Goal: Task Accomplishment & Management: Use online tool/utility

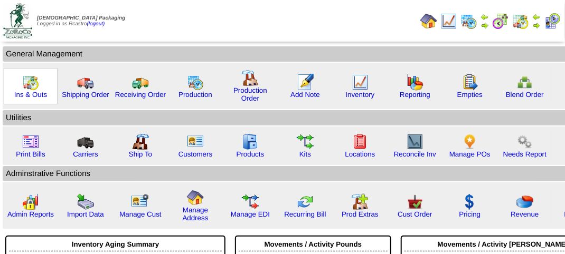
click at [46, 79] on div "Ins & Outs" at bounding box center [31, 86] width 54 height 36
click at [30, 81] on img at bounding box center [30, 82] width 17 height 17
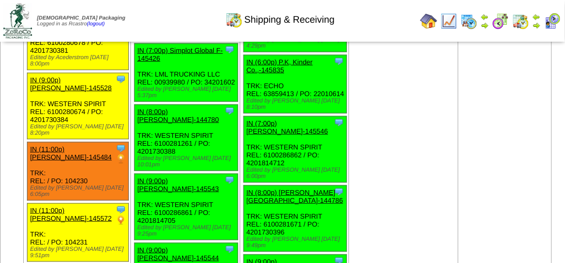
scroll to position [1794, 0]
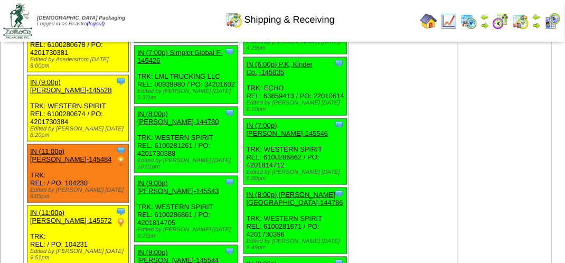
click at [553, 22] on img at bounding box center [552, 21] width 17 height 17
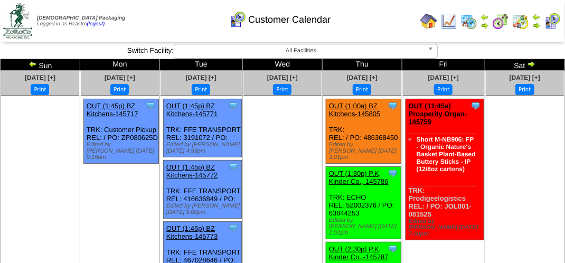
click at [557, 16] on img at bounding box center [552, 21] width 17 height 17
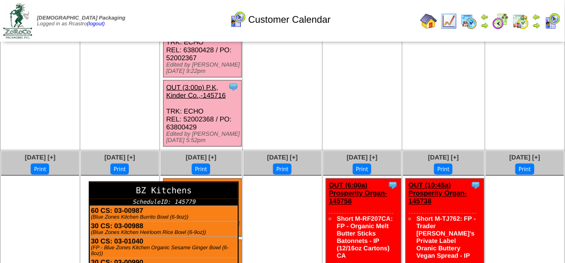
scroll to position [528, 0]
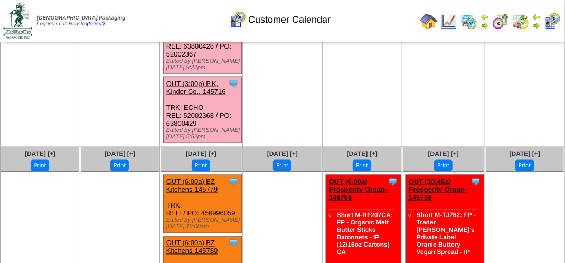
click at [205, 96] on link "OUT (3:00p) P.K, Kinder Co.,-145716" at bounding box center [196, 88] width 60 height 16
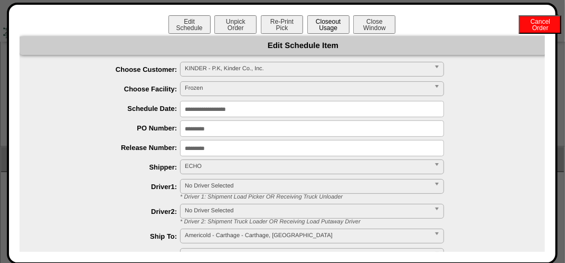
click at [326, 23] on button "Closeout Usage" at bounding box center [328, 24] width 42 height 18
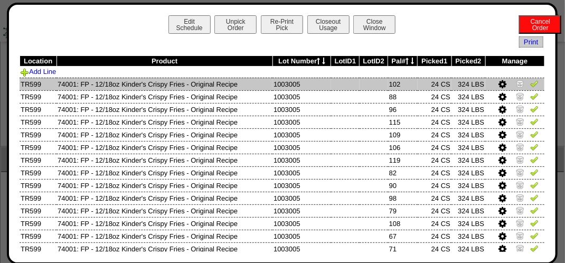
click at [530, 83] on img at bounding box center [534, 83] width 8 height 8
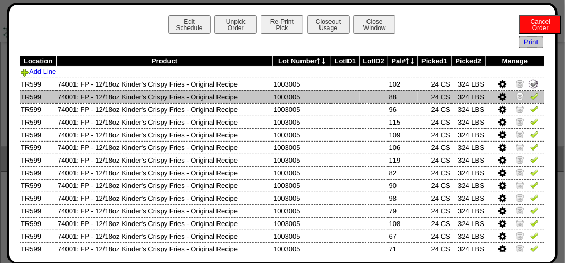
click at [530, 96] on img at bounding box center [534, 96] width 8 height 8
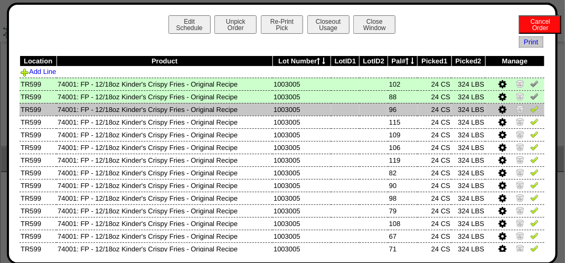
click at [530, 109] on img at bounding box center [534, 108] width 8 height 8
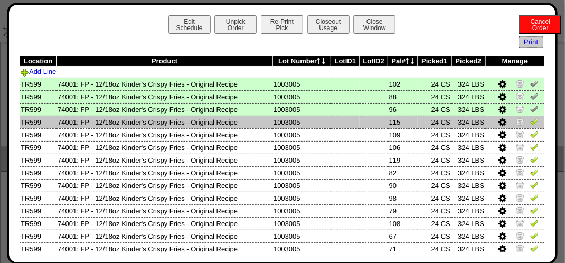
click at [530, 126] on img at bounding box center [534, 121] width 8 height 8
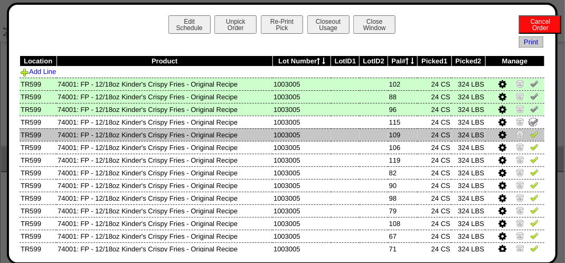
click at [530, 136] on img at bounding box center [534, 134] width 8 height 8
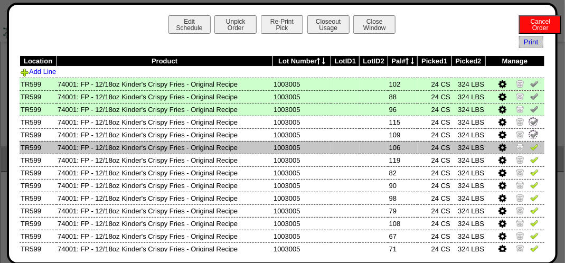
click at [530, 146] on img at bounding box center [534, 146] width 8 height 8
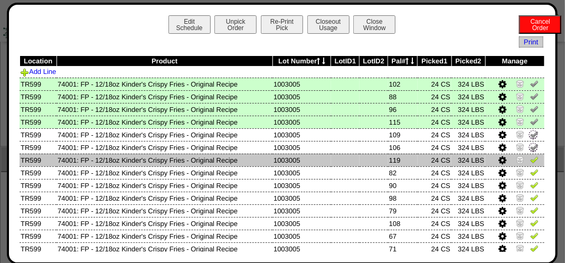
click at [530, 161] on img at bounding box center [534, 159] width 8 height 8
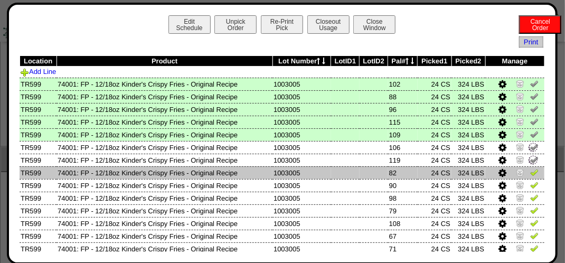
click at [530, 172] on img at bounding box center [534, 172] width 8 height 8
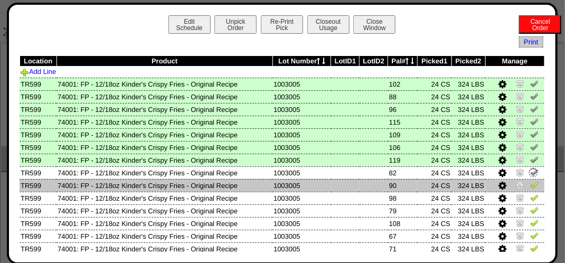
click at [530, 186] on img at bounding box center [534, 184] width 8 height 8
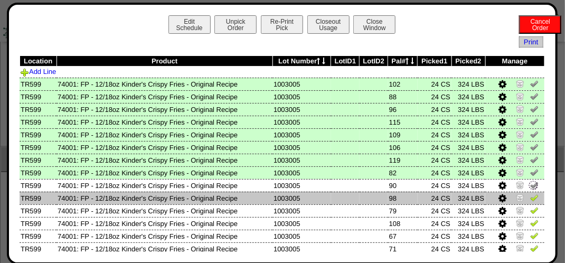
click at [530, 198] on img at bounding box center [534, 197] width 8 height 8
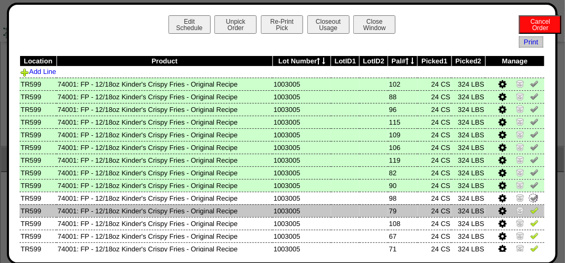
click at [530, 208] on img at bounding box center [534, 210] width 8 height 8
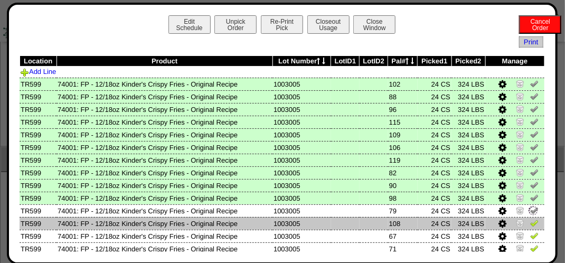
scroll to position [106, 0]
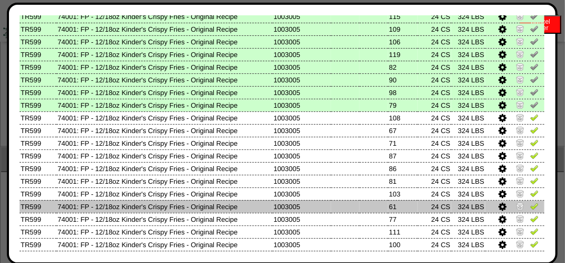
click at [530, 206] on img at bounding box center [534, 206] width 8 height 8
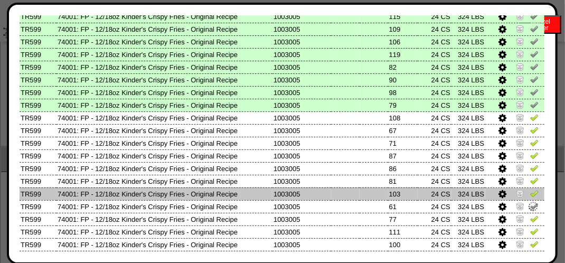
click at [530, 194] on img at bounding box center [534, 193] width 8 height 8
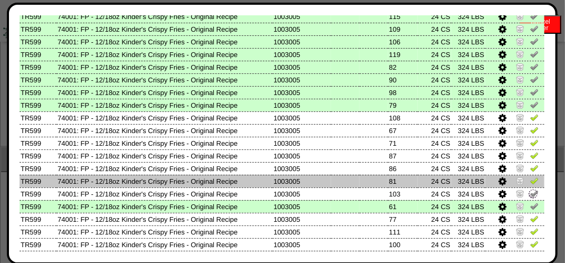
click at [530, 180] on img at bounding box center [534, 180] width 8 height 8
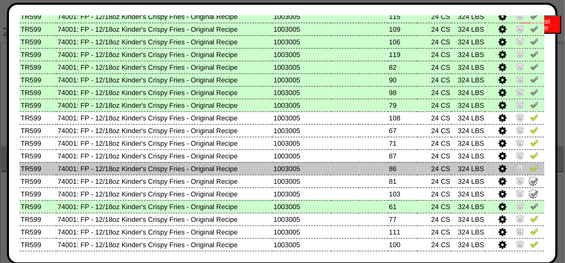
click at [530, 166] on img at bounding box center [534, 168] width 8 height 8
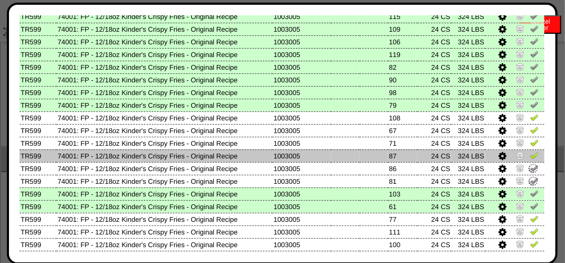
click at [530, 155] on img at bounding box center [534, 155] width 8 height 8
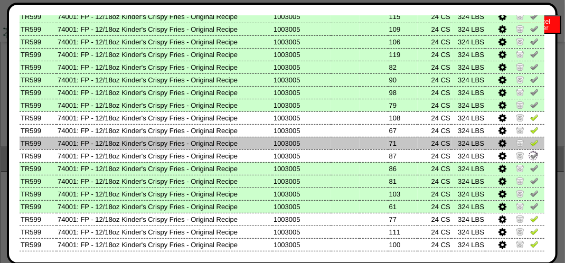
click at [530, 141] on img at bounding box center [534, 142] width 8 height 8
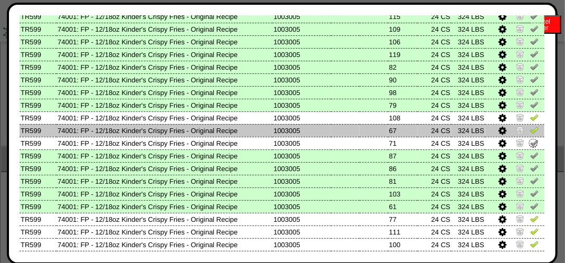
click at [530, 132] on img at bounding box center [534, 130] width 8 height 8
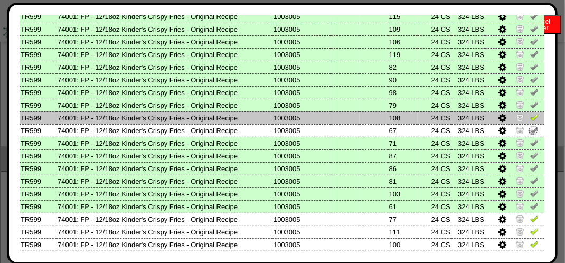
drag, startPoint x: 526, startPoint y: 117, endPoint x: 523, endPoint y: 136, distance: 19.2
click at [530, 117] on img at bounding box center [534, 117] width 8 height 8
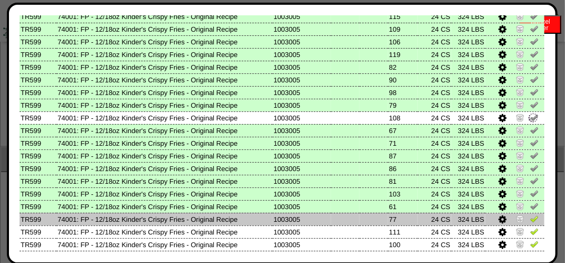
click at [530, 218] on img at bounding box center [534, 218] width 8 height 8
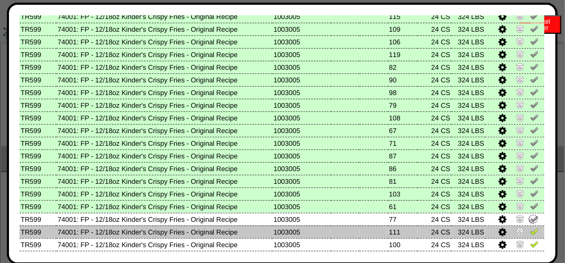
click at [530, 234] on img at bounding box center [534, 231] width 8 height 8
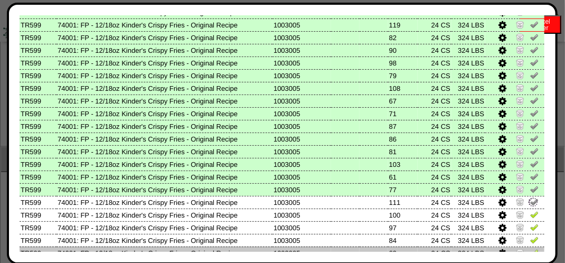
scroll to position [158, 0]
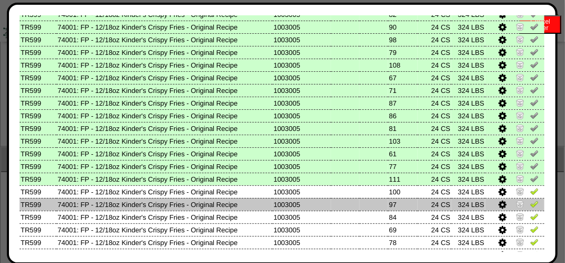
click at [530, 198] on td at bounding box center [514, 204] width 59 height 13
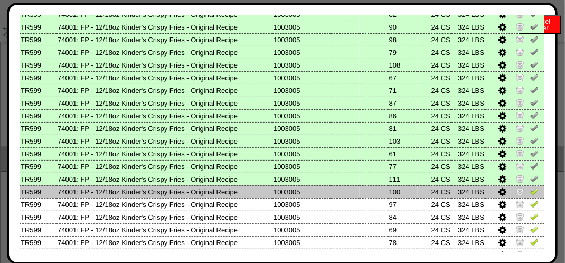
click at [531, 193] on img at bounding box center [534, 191] width 8 height 8
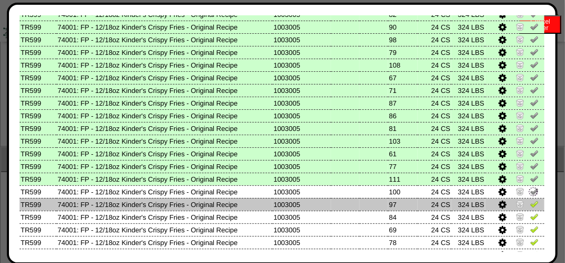
click at [530, 203] on img at bounding box center [534, 203] width 8 height 8
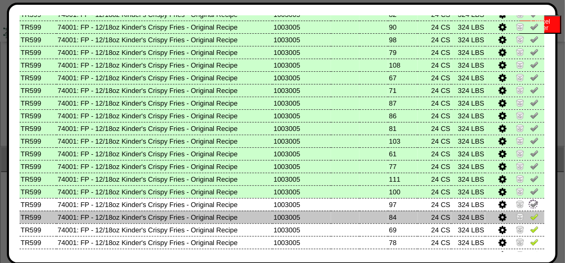
click at [530, 220] on img at bounding box center [534, 216] width 8 height 8
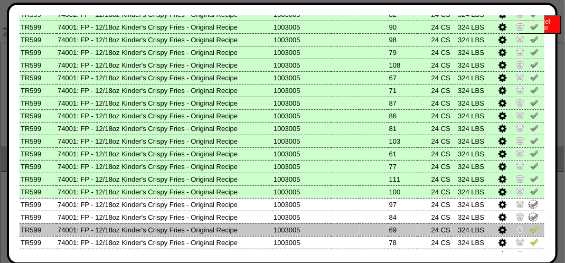
click at [530, 226] on img at bounding box center [534, 229] width 8 height 8
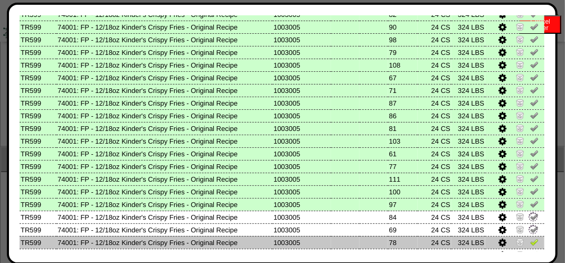
click at [530, 242] on img at bounding box center [534, 241] width 8 height 8
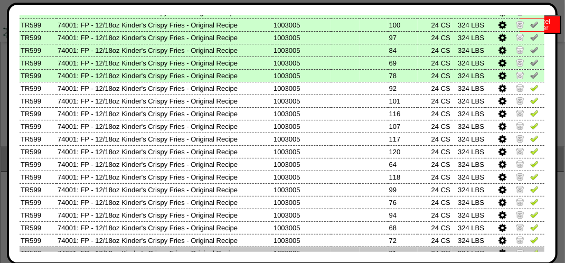
scroll to position [317, 0]
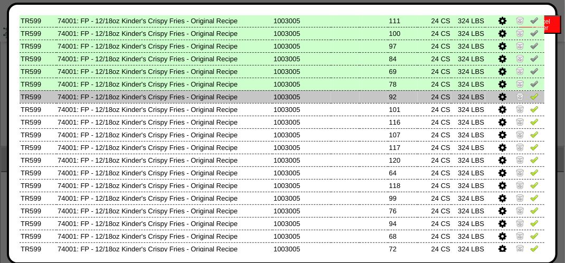
click at [530, 96] on img at bounding box center [534, 96] width 8 height 8
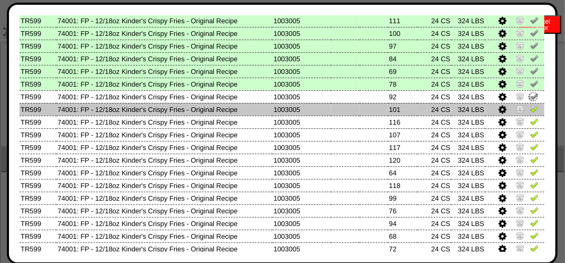
click at [530, 107] on img at bounding box center [534, 108] width 8 height 8
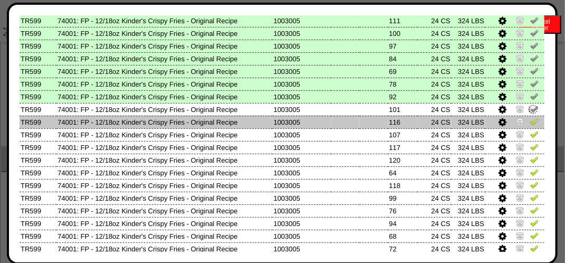
click at [530, 118] on img at bounding box center [534, 121] width 8 height 8
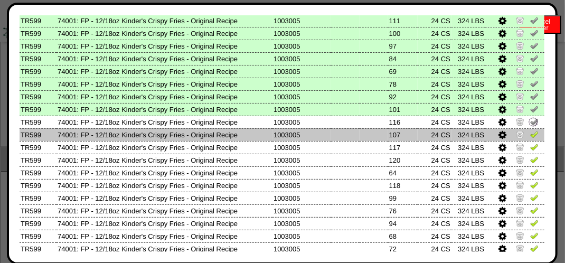
click at [530, 136] on img at bounding box center [534, 134] width 8 height 8
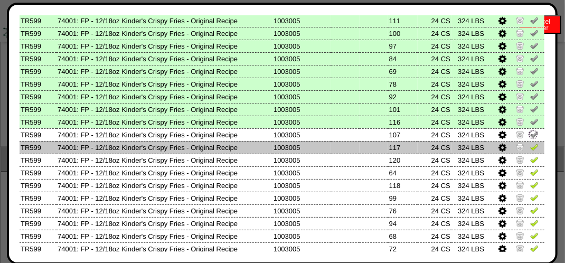
click at [530, 149] on img at bounding box center [534, 146] width 8 height 8
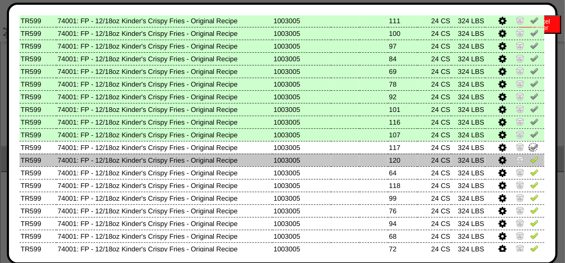
click at [530, 161] on img at bounding box center [534, 159] width 8 height 8
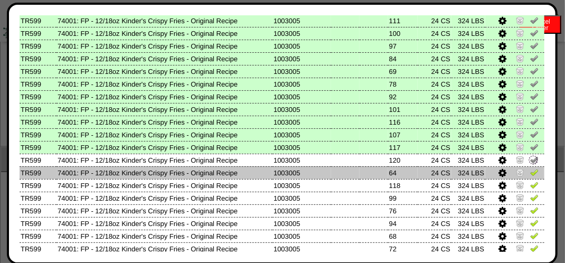
click at [530, 169] on img at bounding box center [534, 172] width 8 height 8
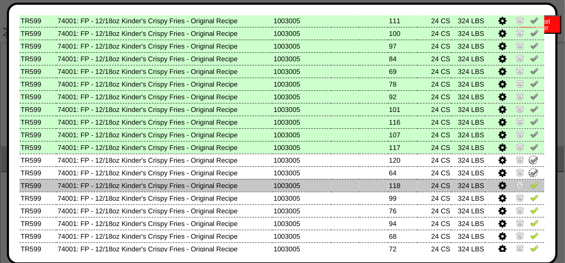
click at [530, 181] on img at bounding box center [534, 184] width 8 height 8
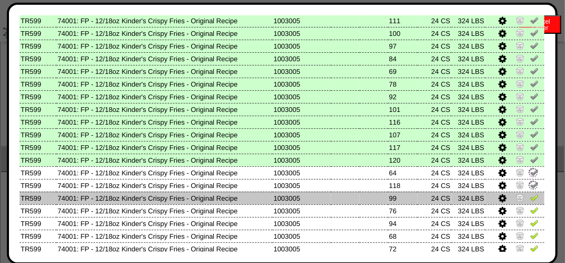
click at [530, 198] on img at bounding box center [534, 197] width 8 height 8
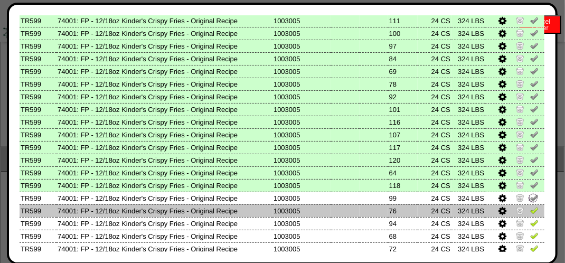
click at [530, 209] on img at bounding box center [534, 210] width 8 height 8
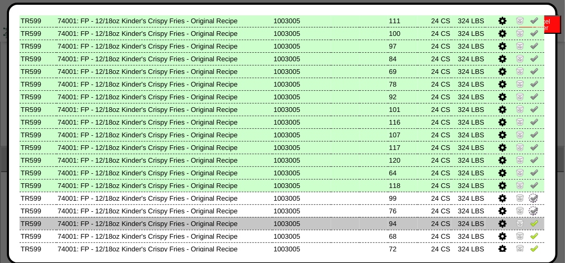
click at [530, 221] on img at bounding box center [534, 222] width 8 height 8
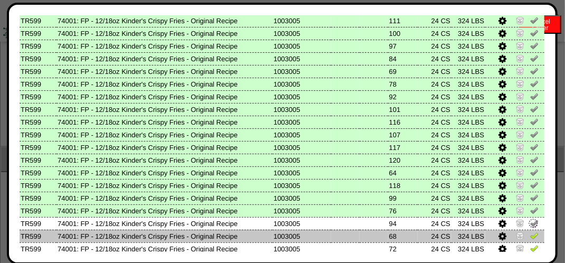
click at [530, 234] on img at bounding box center [534, 235] width 8 height 8
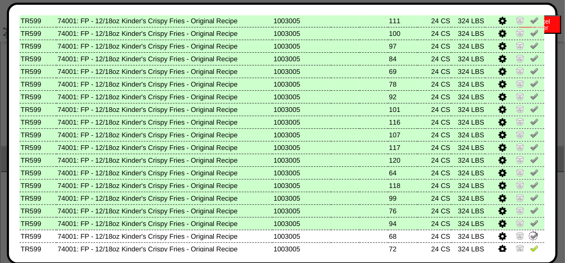
scroll to position [475, 0]
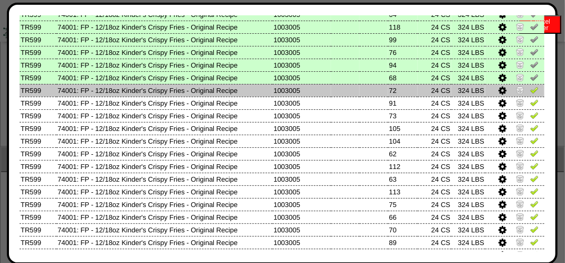
click at [530, 90] on img at bounding box center [534, 89] width 8 height 8
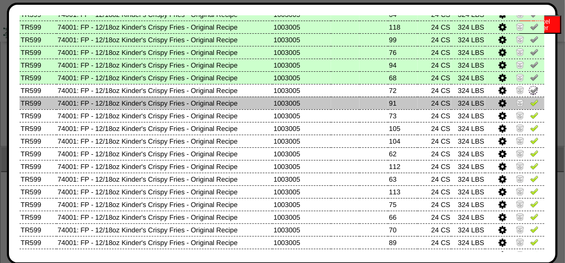
click at [530, 103] on img at bounding box center [534, 102] width 8 height 8
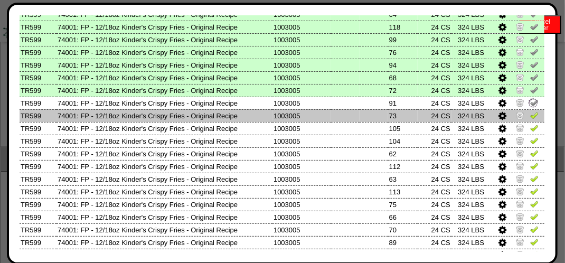
click at [530, 118] on img at bounding box center [534, 115] width 8 height 8
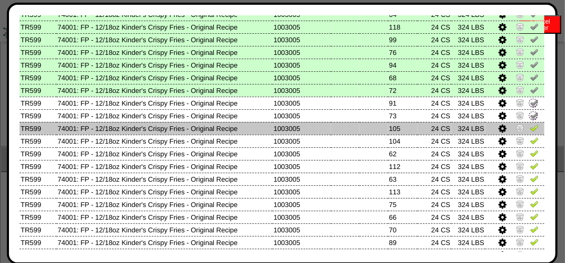
click at [530, 127] on img at bounding box center [534, 127] width 8 height 8
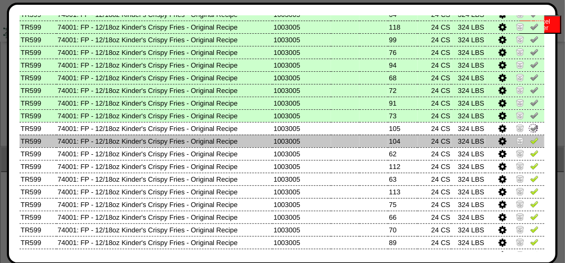
click at [530, 136] on img at bounding box center [534, 140] width 8 height 8
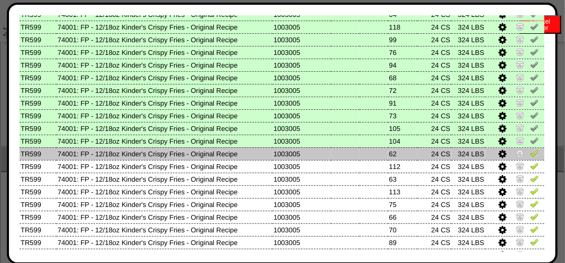
click at [530, 156] on img at bounding box center [534, 153] width 8 height 8
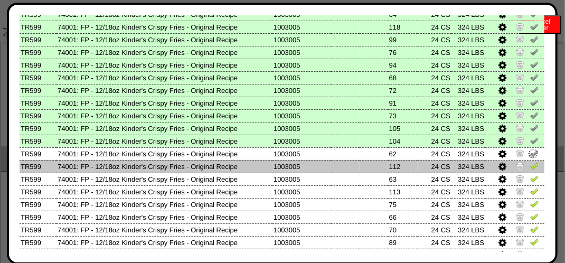
click at [530, 163] on img at bounding box center [534, 165] width 8 height 8
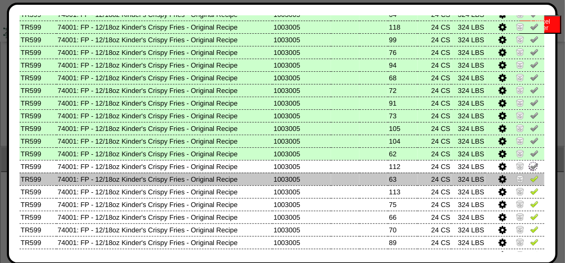
click at [530, 175] on img at bounding box center [534, 178] width 8 height 8
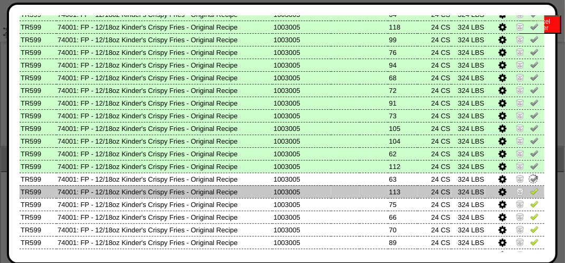
click at [530, 193] on img at bounding box center [534, 191] width 8 height 8
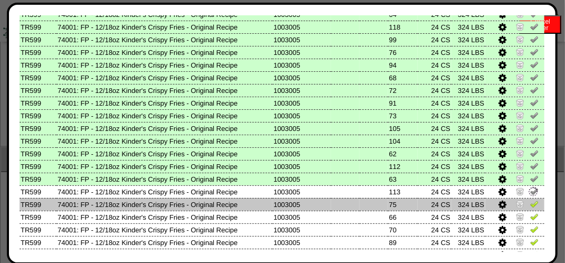
click at [530, 206] on img at bounding box center [534, 203] width 8 height 8
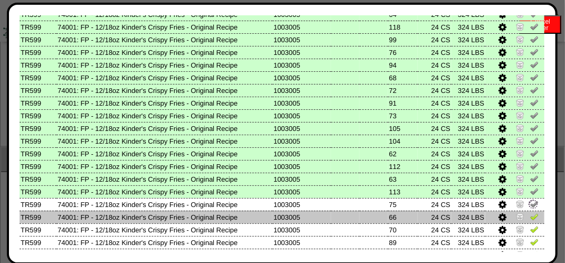
click at [530, 217] on img at bounding box center [534, 216] width 8 height 8
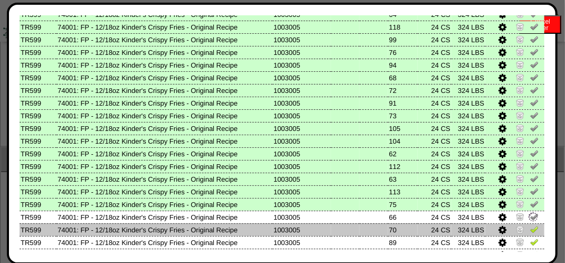
click at [530, 226] on img at bounding box center [534, 229] width 8 height 8
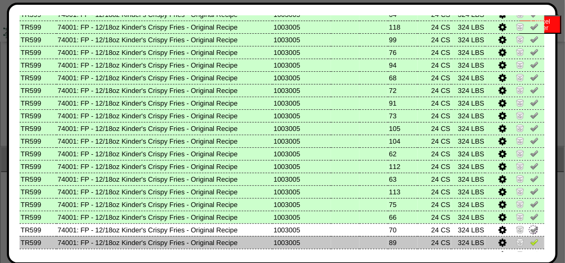
click at [530, 244] on img at bounding box center [534, 241] width 8 height 8
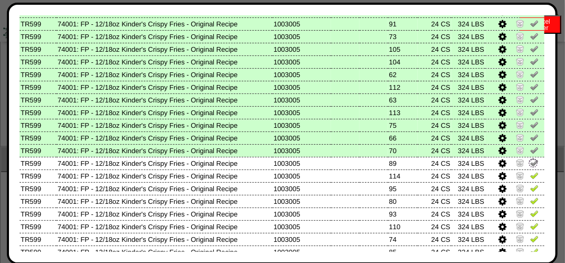
scroll to position [615, 0]
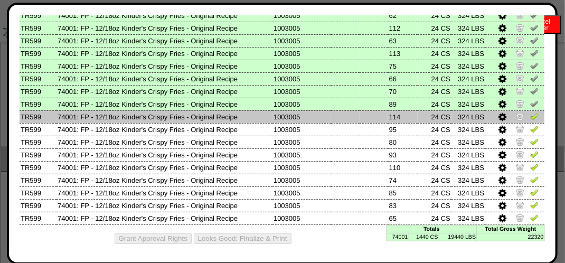
click at [530, 113] on img at bounding box center [534, 116] width 8 height 8
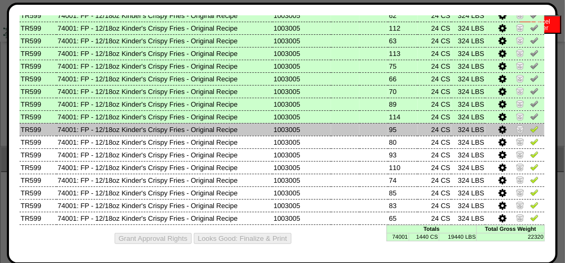
click at [530, 125] on img at bounding box center [534, 129] width 8 height 8
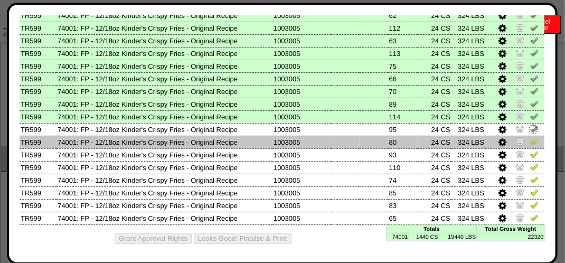
click at [530, 139] on img at bounding box center [534, 141] width 8 height 8
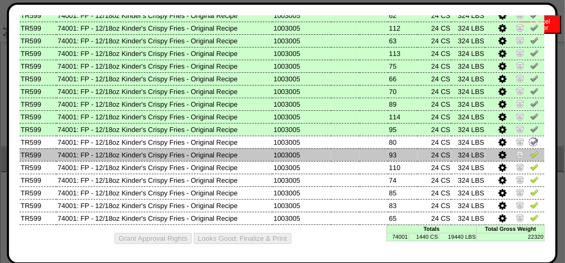
click at [530, 151] on img at bounding box center [534, 154] width 8 height 8
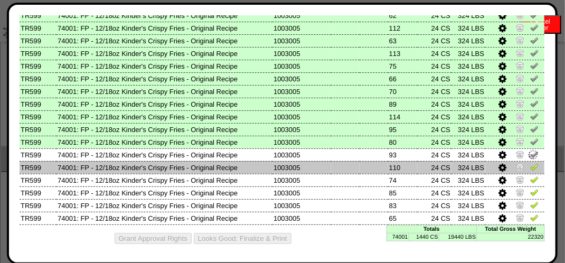
click at [530, 166] on img at bounding box center [534, 167] width 8 height 8
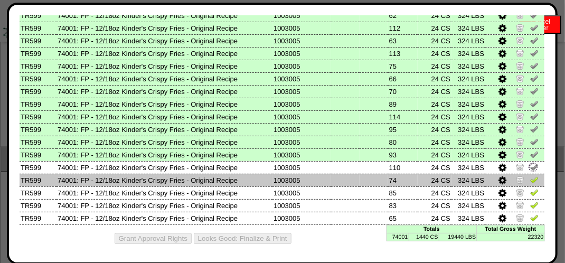
click at [530, 179] on img at bounding box center [534, 179] width 8 height 8
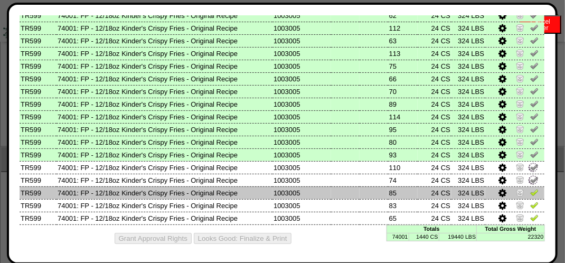
click at [530, 191] on img at bounding box center [534, 192] width 8 height 8
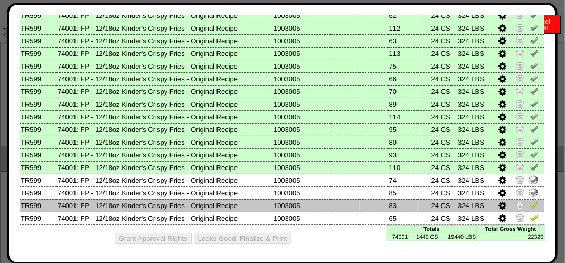
click at [530, 201] on img at bounding box center [534, 205] width 8 height 8
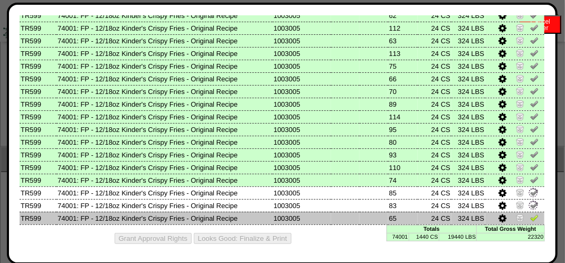
click at [526, 212] on td at bounding box center [514, 218] width 59 height 13
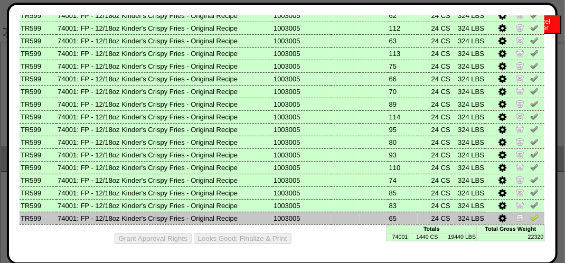
click at [530, 215] on img at bounding box center [534, 217] width 8 height 8
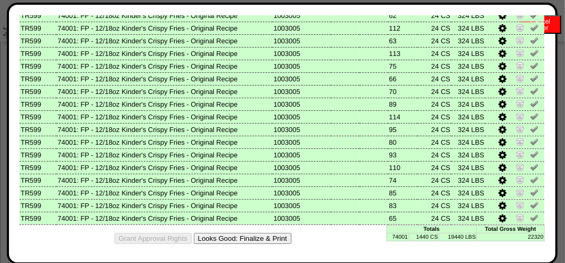
click at [262, 237] on button "Looks Good: Finalize & Print" at bounding box center [243, 238] width 98 height 11
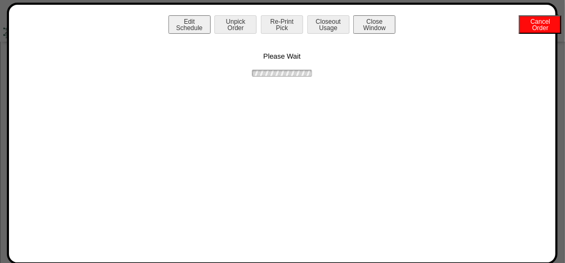
scroll to position [0, 0]
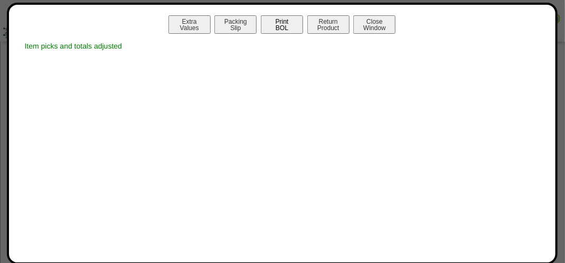
click at [286, 18] on button "Print BOL" at bounding box center [282, 24] width 42 height 18
